Goal: Transaction & Acquisition: Purchase product/service

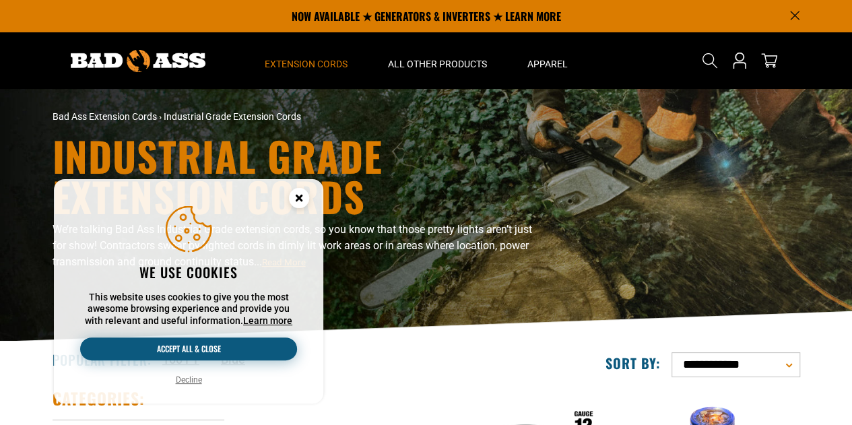
click at [209, 350] on button "Accept all & close" at bounding box center [188, 348] width 217 height 23
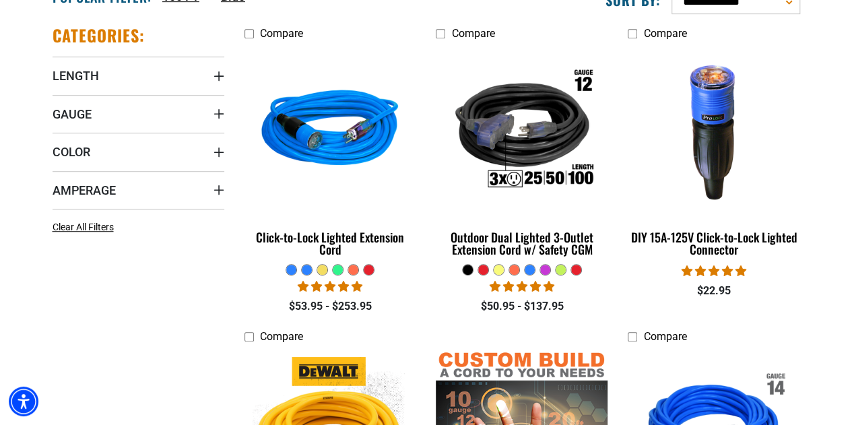
scroll to position [404, 0]
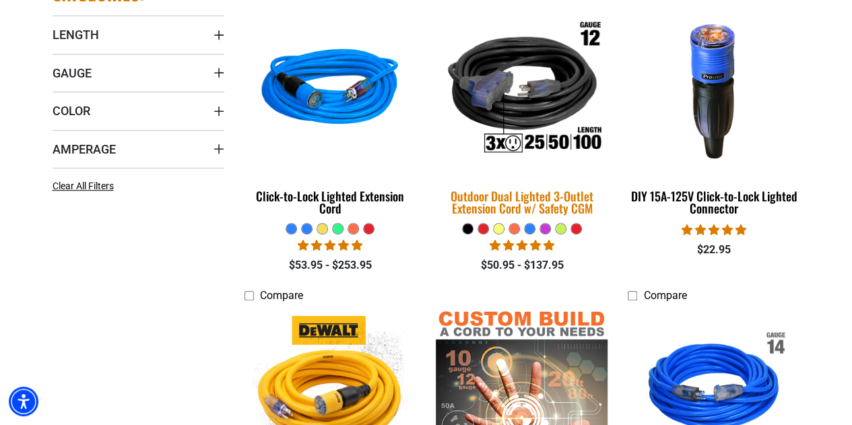
click at [500, 197] on div "Outdoor Dual Lighted 3-Outlet Extension Cord w/ Safety CGM" at bounding box center [522, 202] width 172 height 24
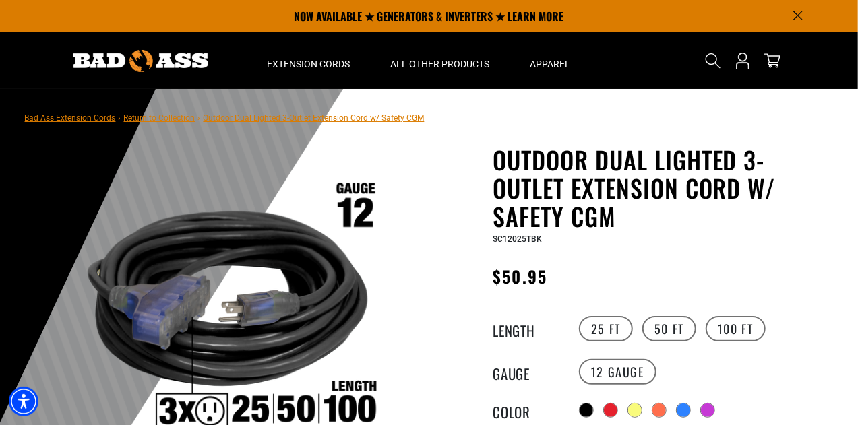
scroll to position [404, 0]
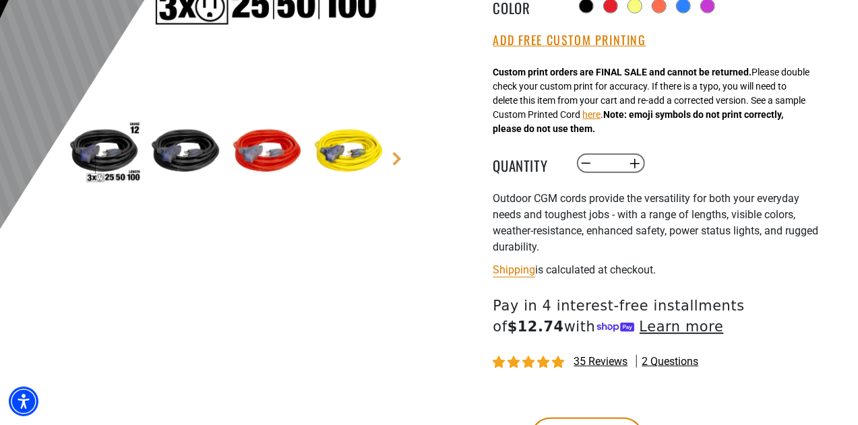
drag, startPoint x: 698, startPoint y: 193, endPoint x: 340, endPoint y: 333, distance: 384.8
click at [340, 333] on div "1 of 8 1" at bounding box center [227, 129] width 404 height 777
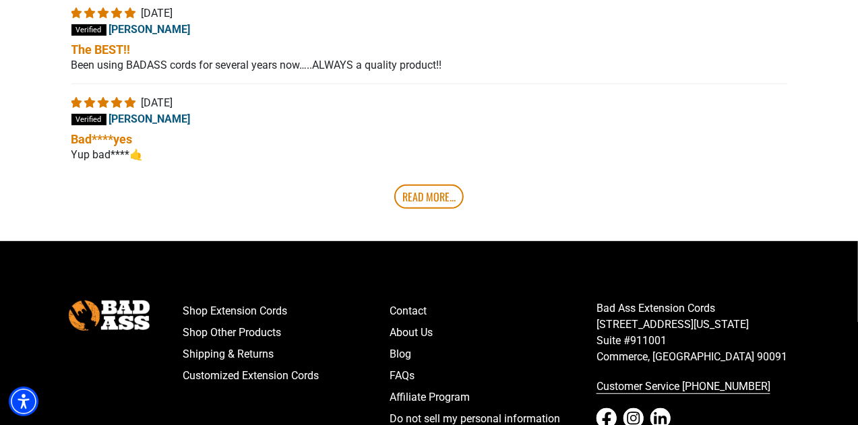
scroll to position [2902, 0]
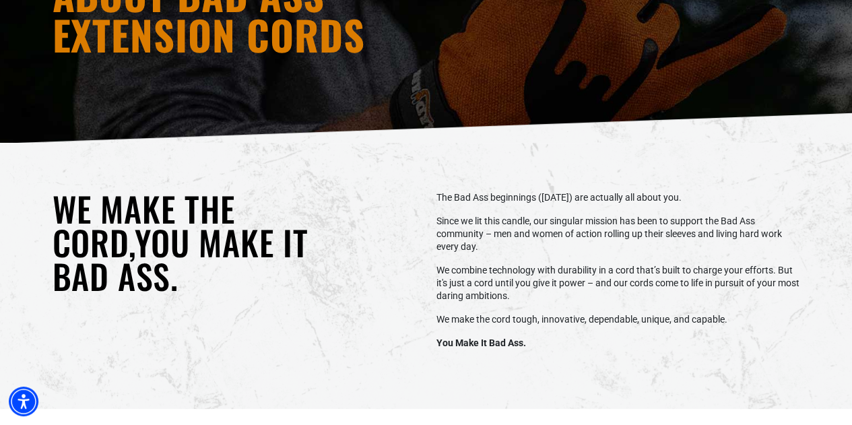
scroll to position [202, 0]
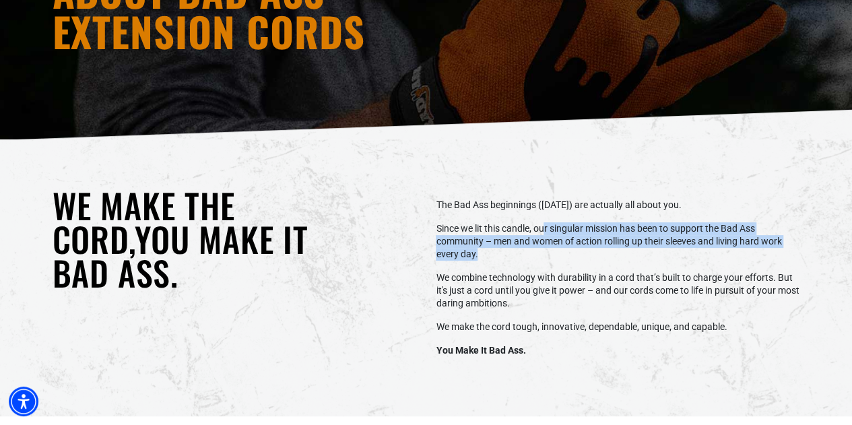
drag, startPoint x: 554, startPoint y: 238, endPoint x: 561, endPoint y: 250, distance: 13.6
click at [561, 250] on p "Since we lit this candle, our singular mission has been to support the Bad Ass …" at bounding box center [618, 241] width 364 height 38
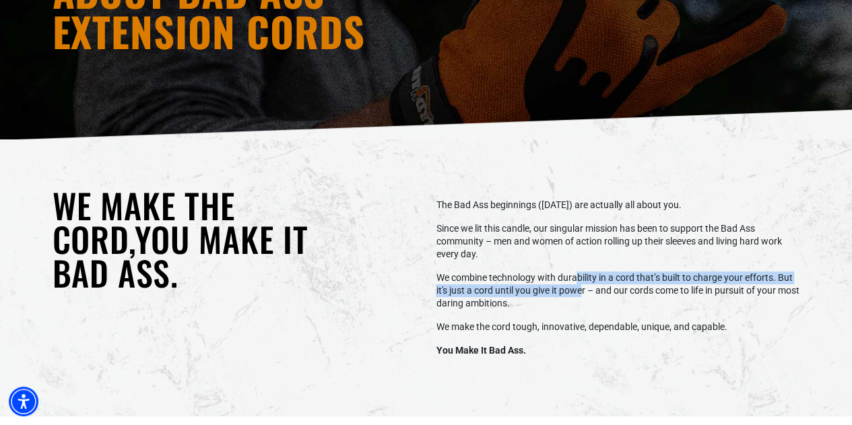
drag, startPoint x: 577, startPoint y: 278, endPoint x: 585, endPoint y: 290, distance: 15.1
click at [585, 290] on p "We combine technology with durability in a cord that’s built to charge your eff…" at bounding box center [618, 290] width 364 height 38
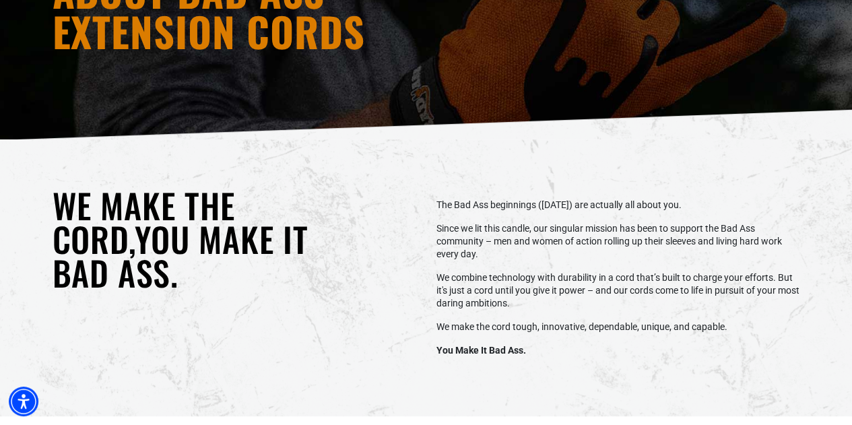
drag, startPoint x: 585, startPoint y: 290, endPoint x: 575, endPoint y: 319, distance: 30.7
click at [575, 319] on div "Empty heading The Bad Ass beginnings (60 years ago) are actually all about you.…" at bounding box center [618, 278] width 384 height 180
drag, startPoint x: 488, startPoint y: 324, endPoint x: 581, endPoint y: 320, distance: 93.1
click at [581, 321] on p "We make the cord tough, innovative, dependable, unique, and capable." at bounding box center [618, 327] width 364 height 13
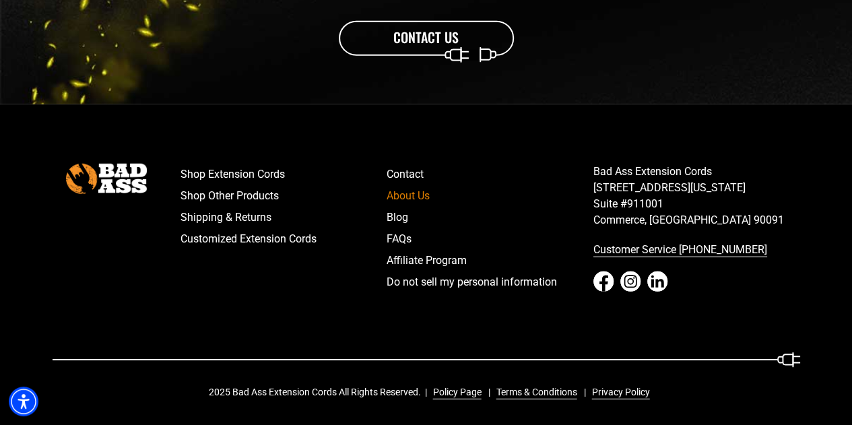
scroll to position [1749, 0]
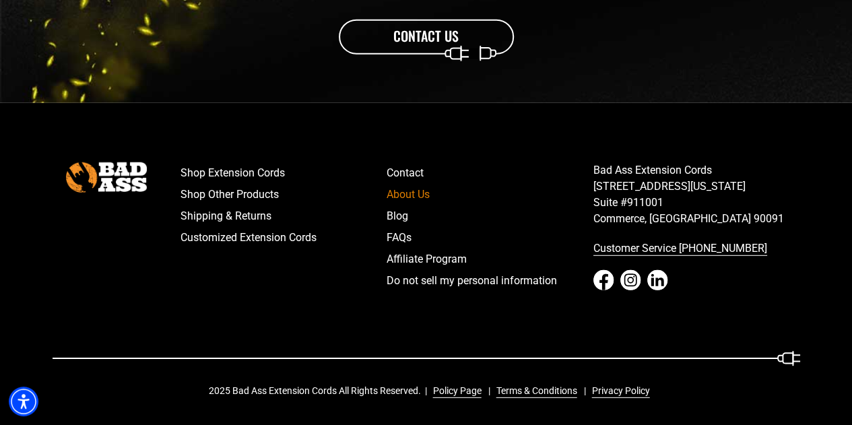
drag, startPoint x: 597, startPoint y: 362, endPoint x: 310, endPoint y: 332, distance: 288.6
click at [310, 332] on div "Shop Extension Cords Shop Other Products Shipping & Returns Customized Extensio…" at bounding box center [426, 280] width 768 height 236
click at [449, 238] on link "FAQs" at bounding box center [490, 238] width 207 height 22
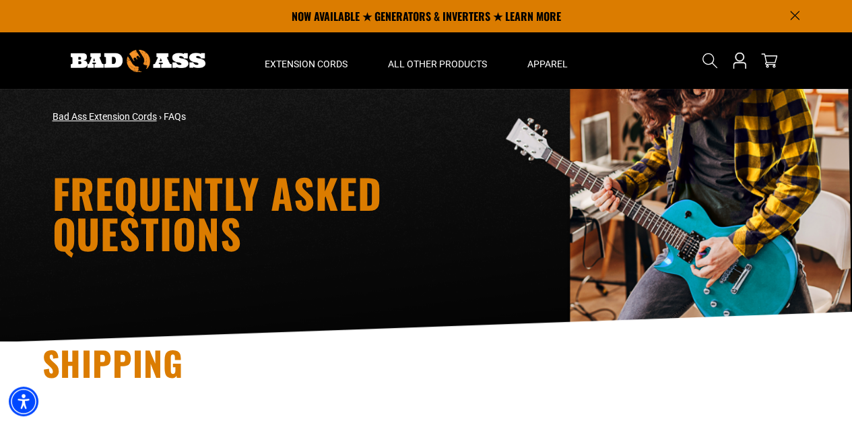
click at [106, 114] on link "Bad Ass Extension Cords" at bounding box center [105, 116] width 104 height 11
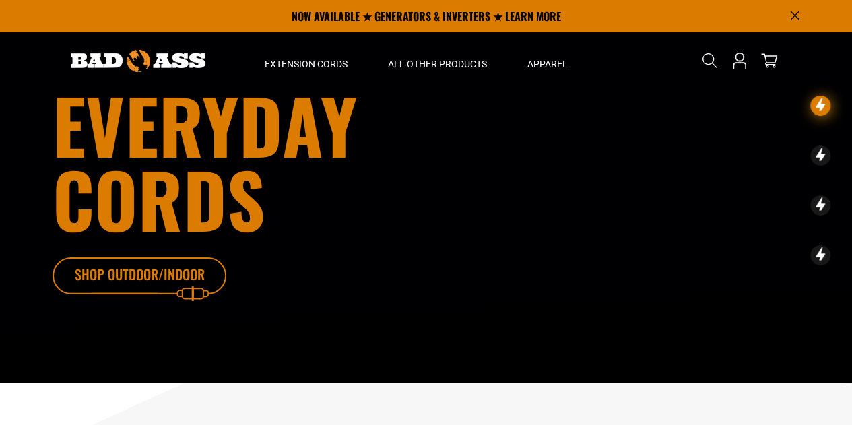
click at [197, 267] on icon at bounding box center [160, 279] width 175 height 44
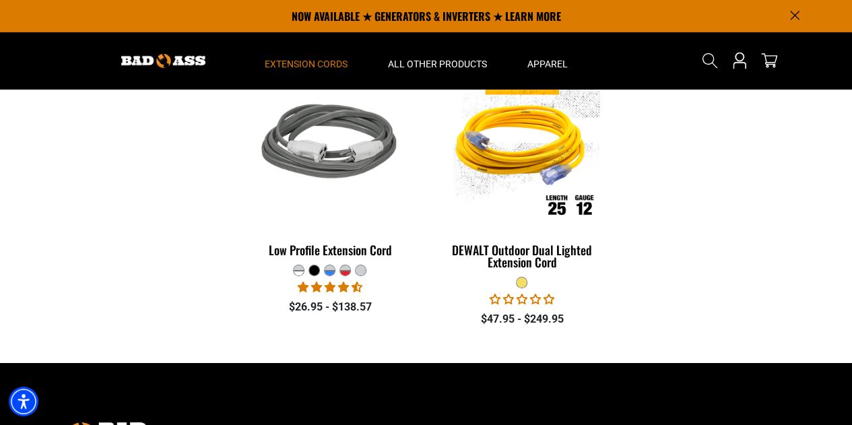
scroll to position [2156, 0]
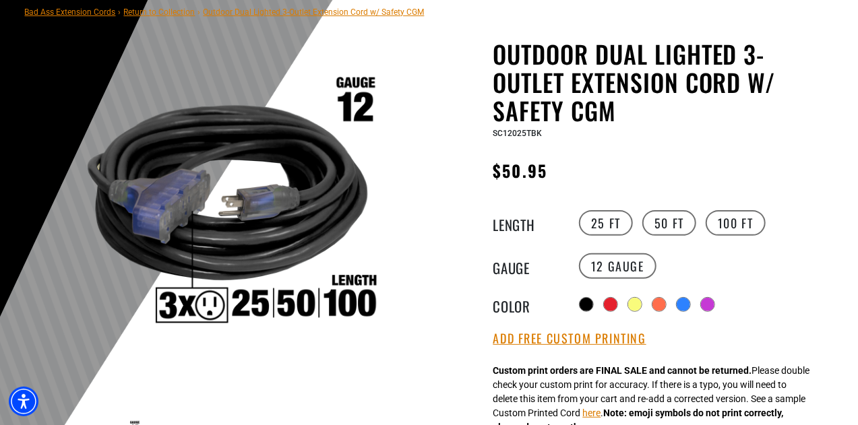
scroll to position [135, 0]
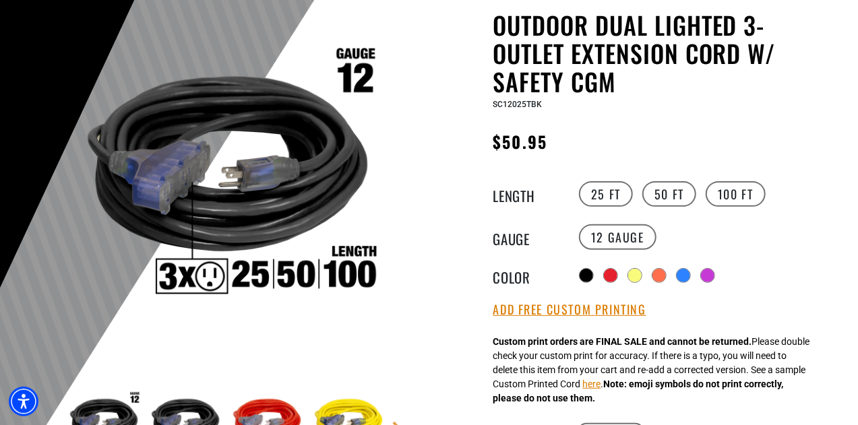
drag, startPoint x: 613, startPoint y: 271, endPoint x: 653, endPoint y: 214, distance: 70.1
click at [613, 271] on div at bounding box center [610, 275] width 13 height 13
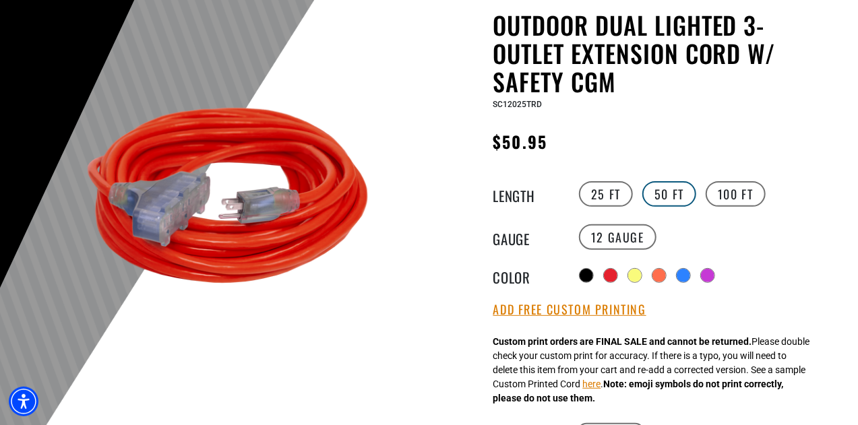
click at [660, 191] on label "50 FT" at bounding box center [669, 194] width 54 height 26
click at [759, 191] on label "100 FT" at bounding box center [735, 194] width 60 height 26
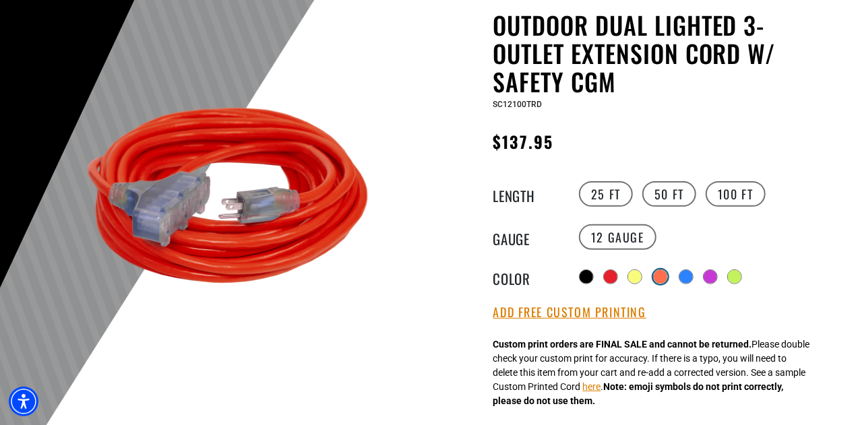
click at [663, 270] on div at bounding box center [659, 276] width 13 height 13
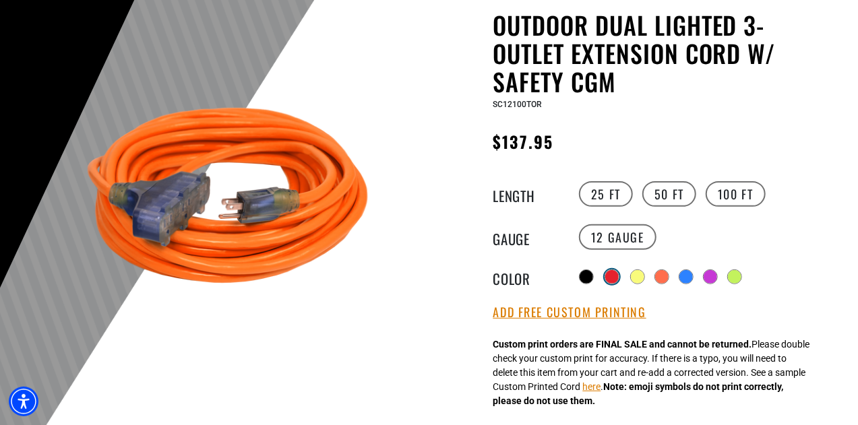
click at [612, 276] on div at bounding box center [611, 276] width 13 height 13
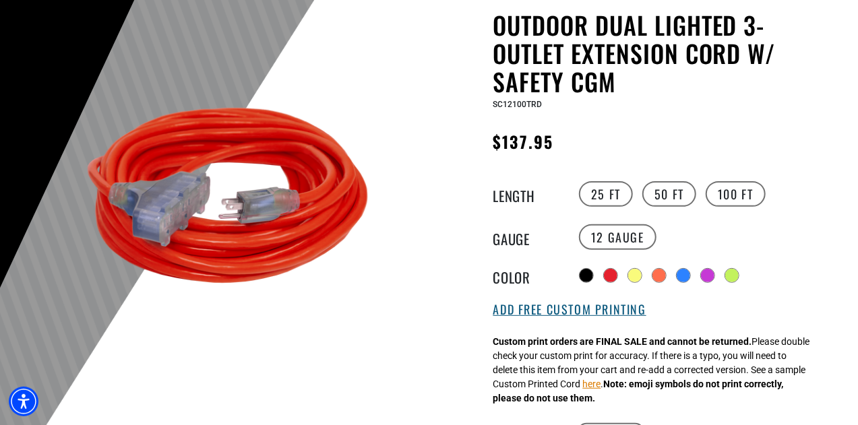
click at [579, 310] on button "Add Free Custom Printing" at bounding box center [569, 309] width 153 height 15
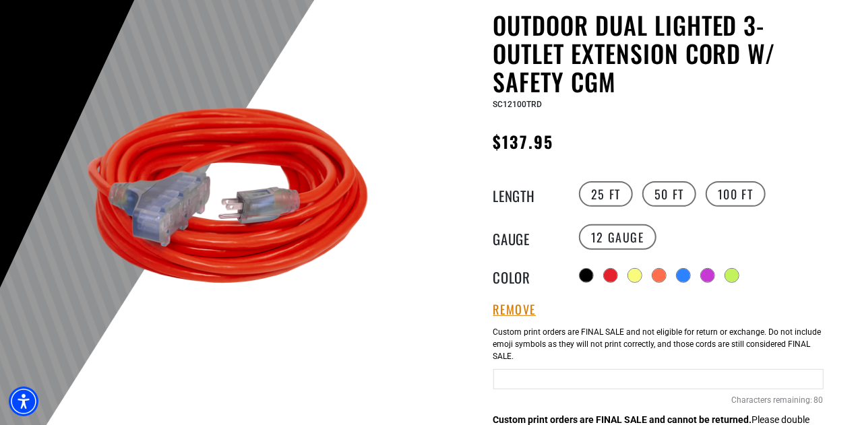
click at [558, 381] on input "text" at bounding box center [658, 379] width 330 height 20
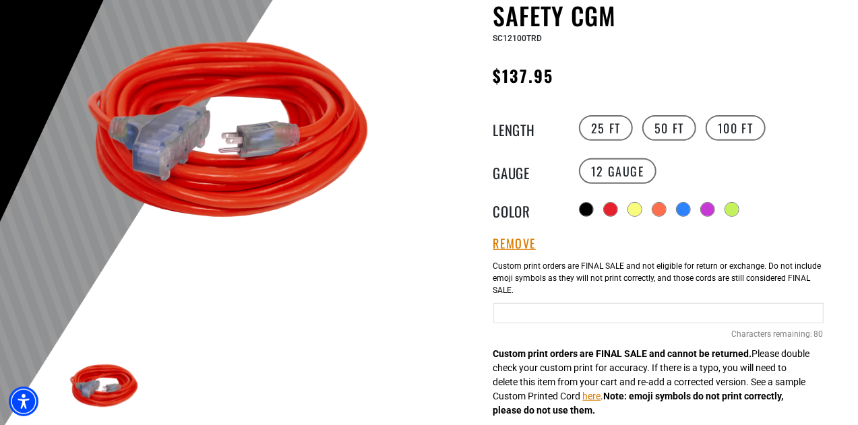
scroll to position [202, 0]
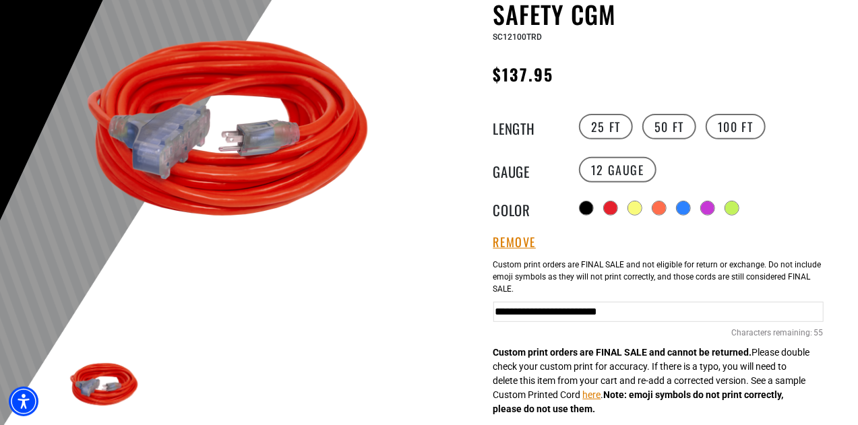
type input "**********"
click at [466, 258] on div "Outdoor Dual Lighted 3-Outlet Extension Cord w/ Safety CGM Outdoor Dual Lighted…" at bounding box center [631, 387] width 384 height 888
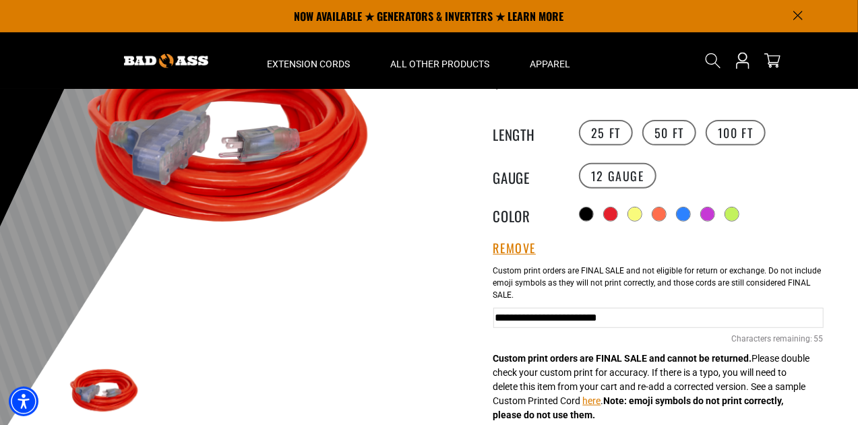
scroll to position [67, 0]
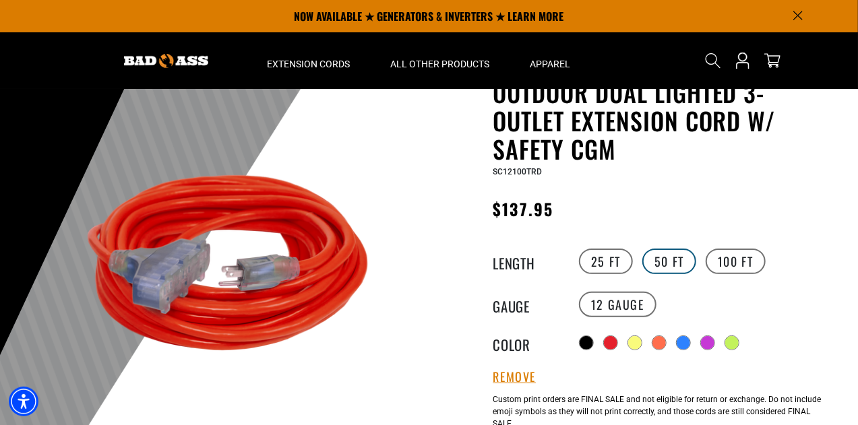
click at [682, 269] on label "50 FT" at bounding box center [669, 262] width 54 height 26
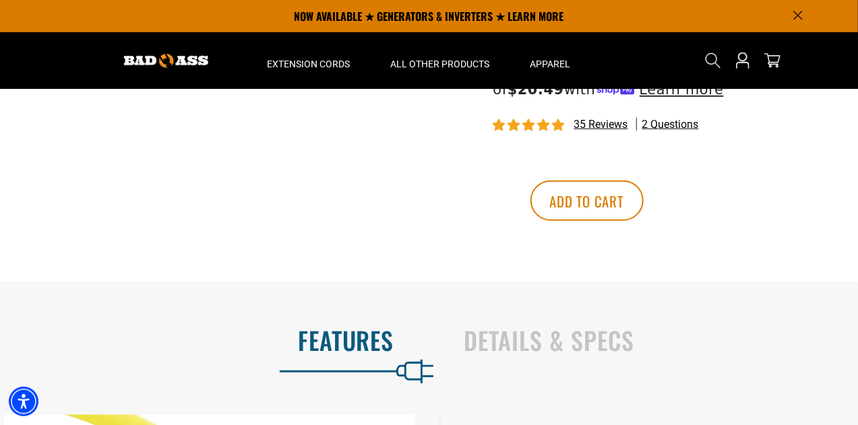
scroll to position [539, 0]
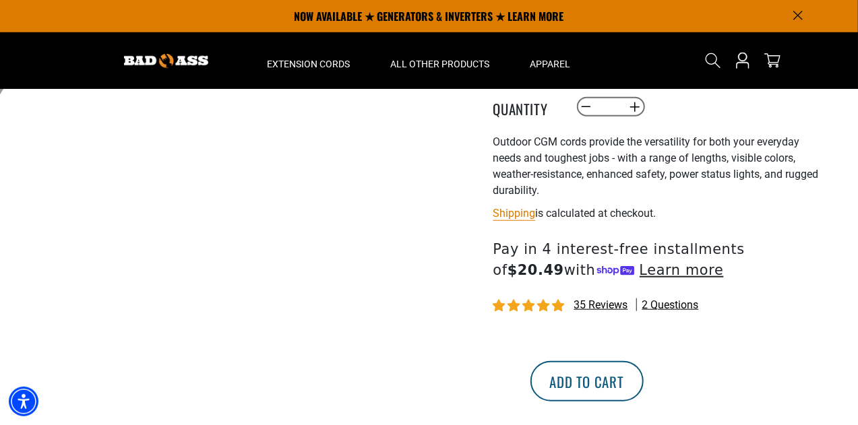
click at [643, 378] on button "Add to cart" at bounding box center [586, 381] width 113 height 40
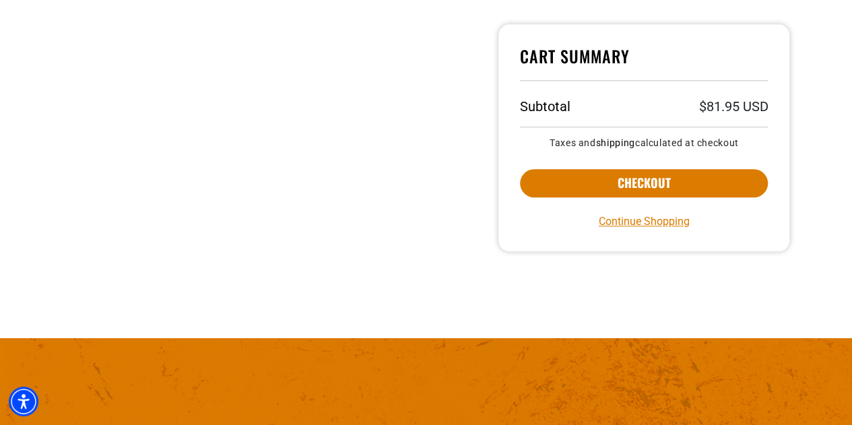
scroll to position [472, 0]
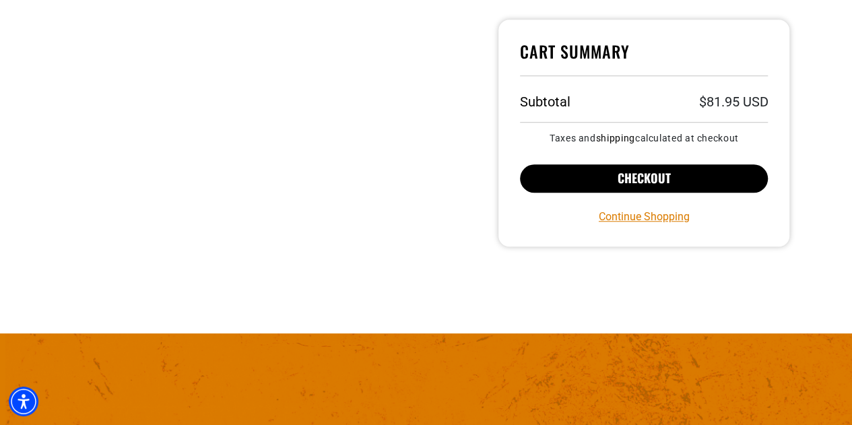
click at [652, 180] on button "Checkout" at bounding box center [644, 178] width 249 height 28
